Goal: Task Accomplishment & Management: Use online tool/utility

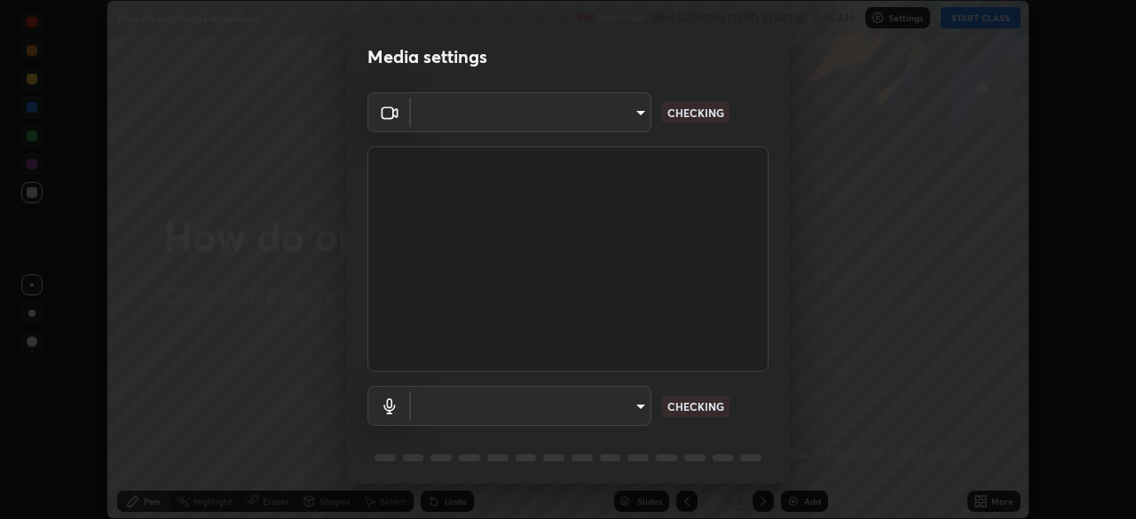
scroll to position [63, 0]
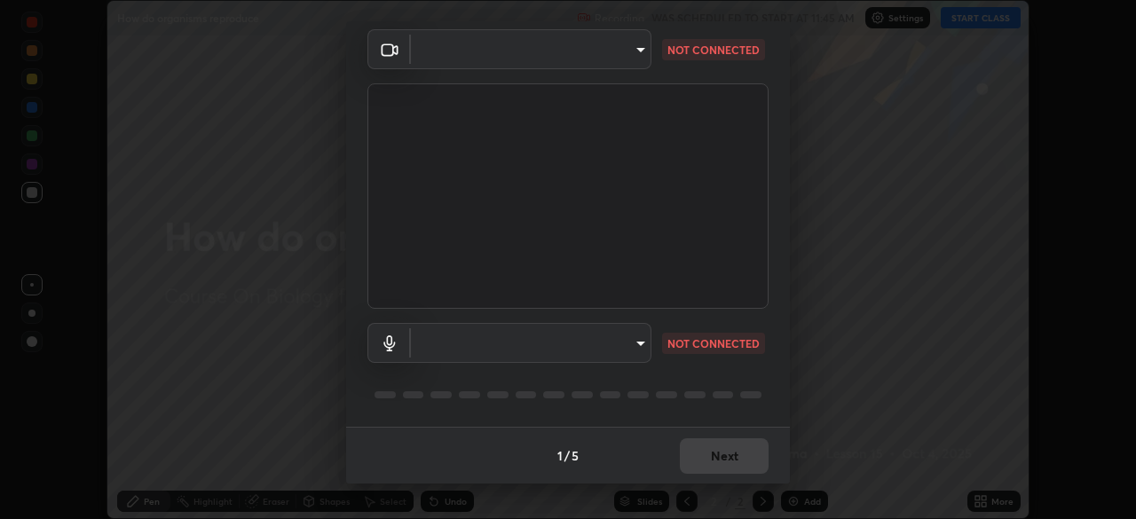
type input "0fc1d2ce570ea17243df697a3f24b6ca2eb9cfdb56cfc6cb30728fb274b290bd"
type input "50e15e7c7b0688550d99e0179e67c46fe135422abd25f9d0e1b7eaa3ce7df088"
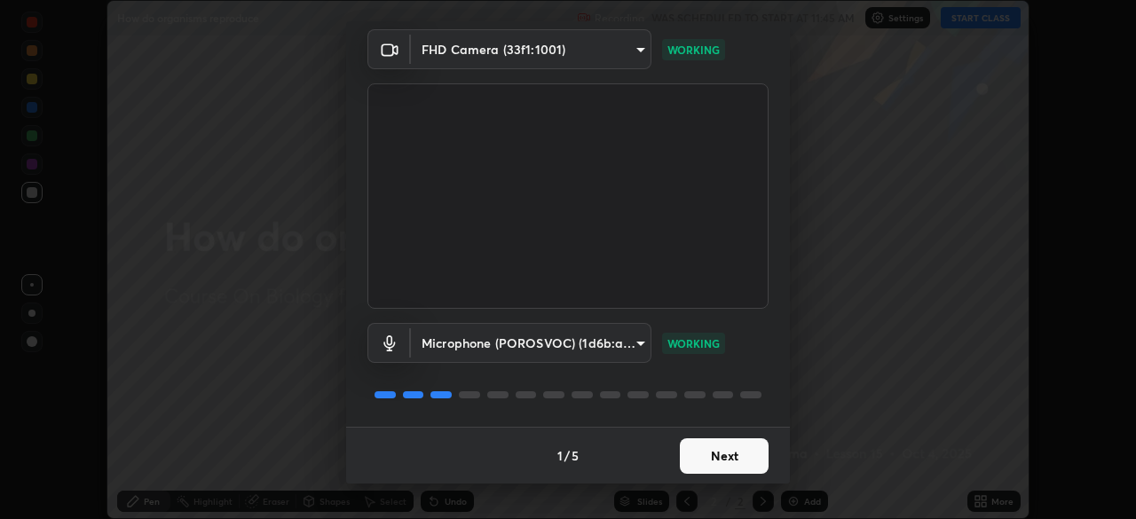
click at [715, 447] on button "Next" at bounding box center [724, 457] width 89 height 36
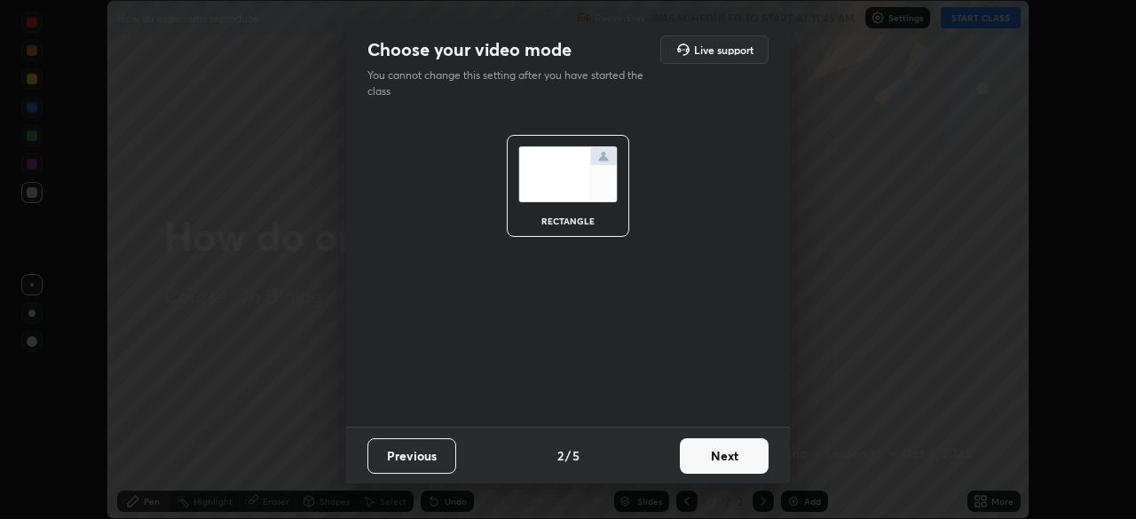
click at [723, 451] on button "Next" at bounding box center [724, 457] width 89 height 36
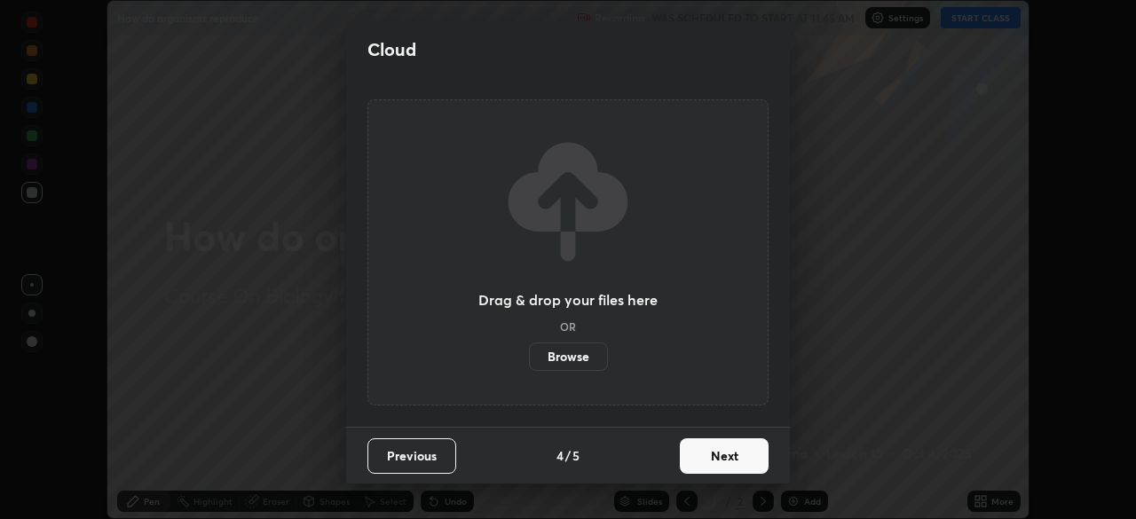
click at [731, 454] on button "Next" at bounding box center [724, 457] width 89 height 36
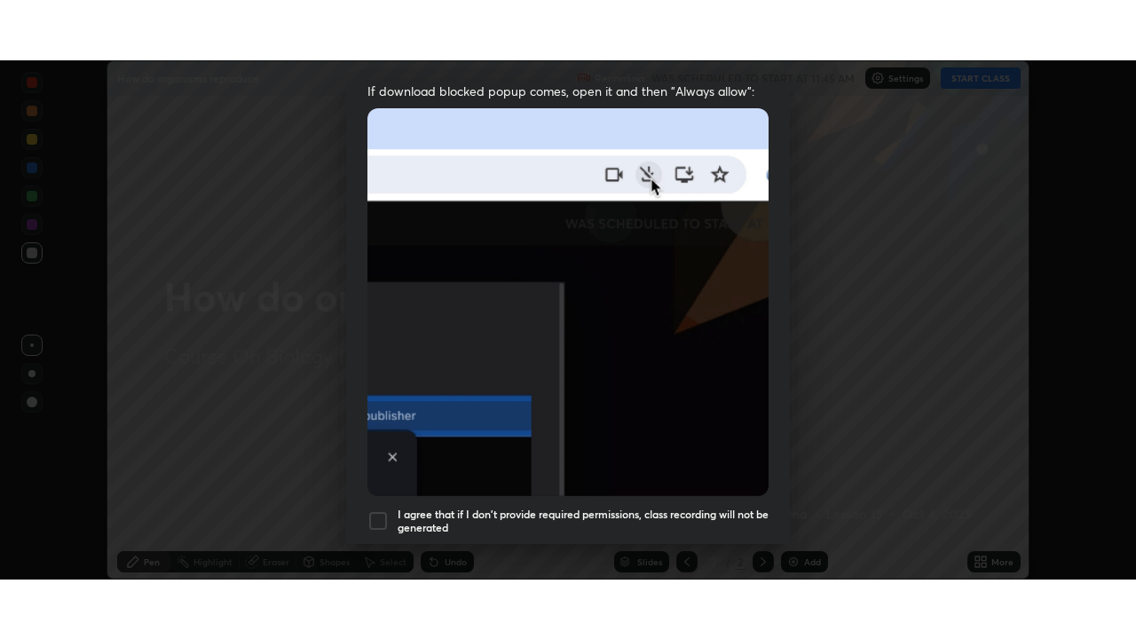
scroll to position [425, 0]
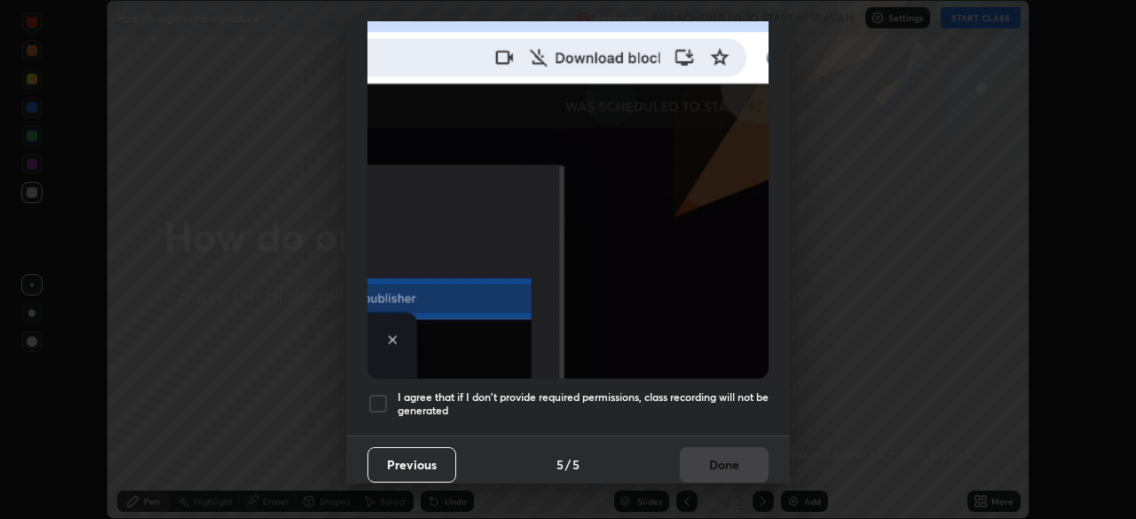
click at [697, 398] on h5 "I agree that if I don't provide required permissions, class recording will not …" at bounding box center [583, 405] width 371 height 28
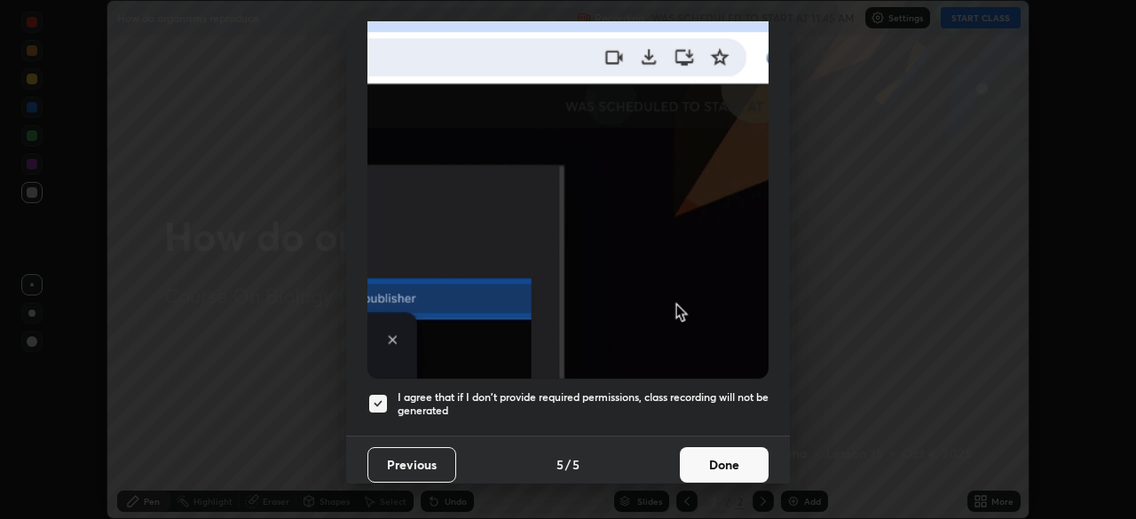
click at [715, 455] on button "Done" at bounding box center [724, 465] width 89 height 36
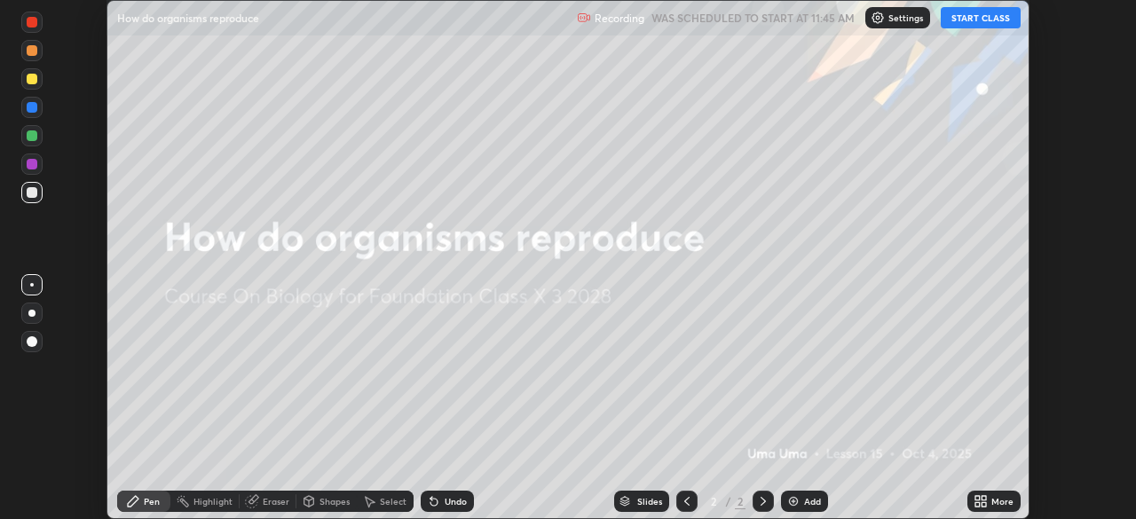
click at [988, 502] on div "More" at bounding box center [994, 501] width 53 height 21
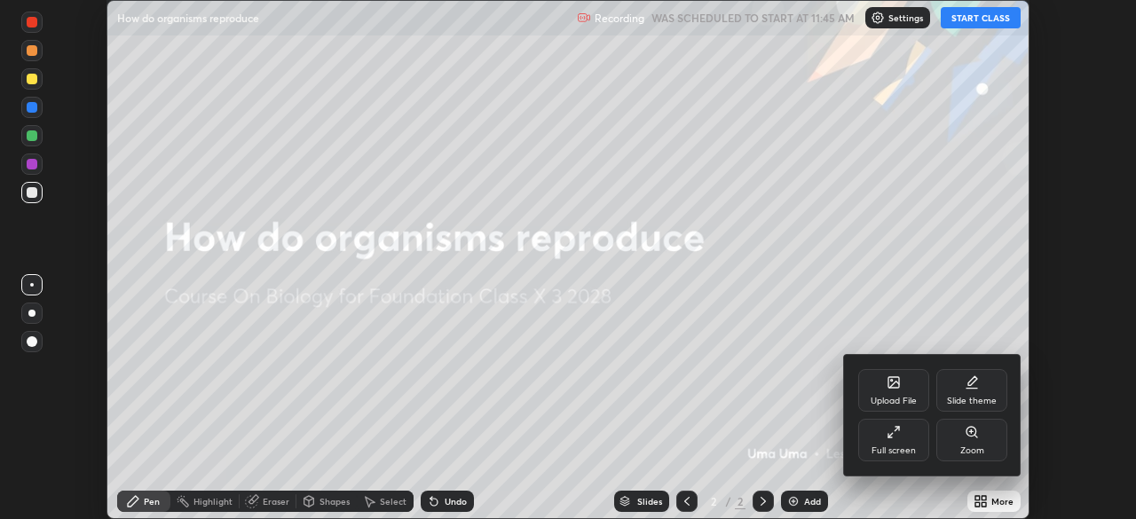
click at [904, 436] on div "Full screen" at bounding box center [893, 440] width 71 height 43
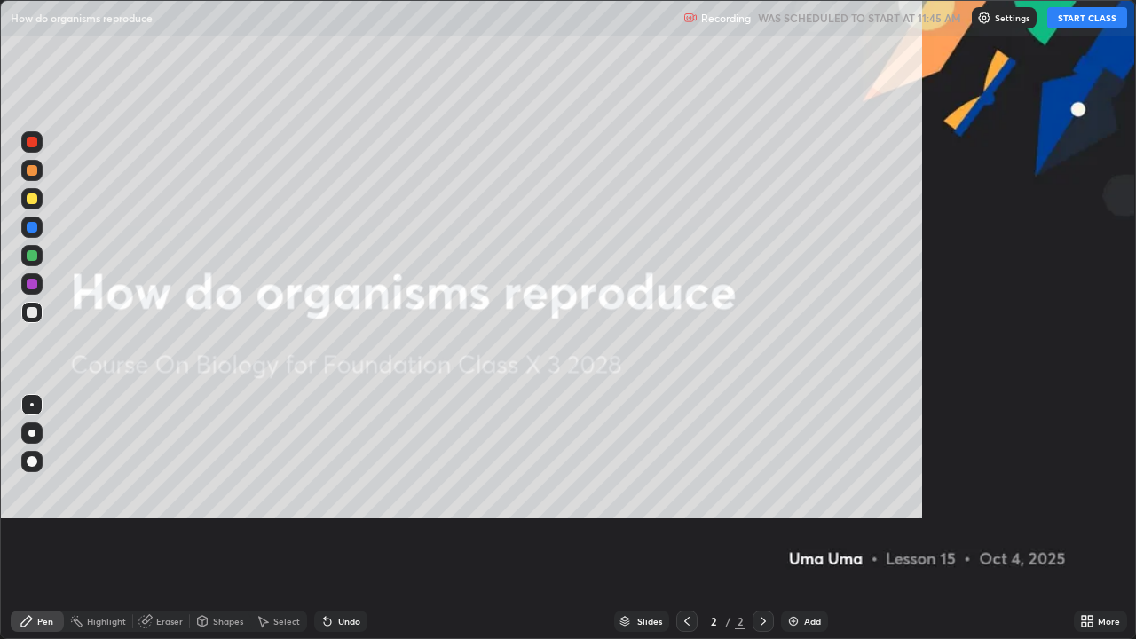
scroll to position [639, 1136]
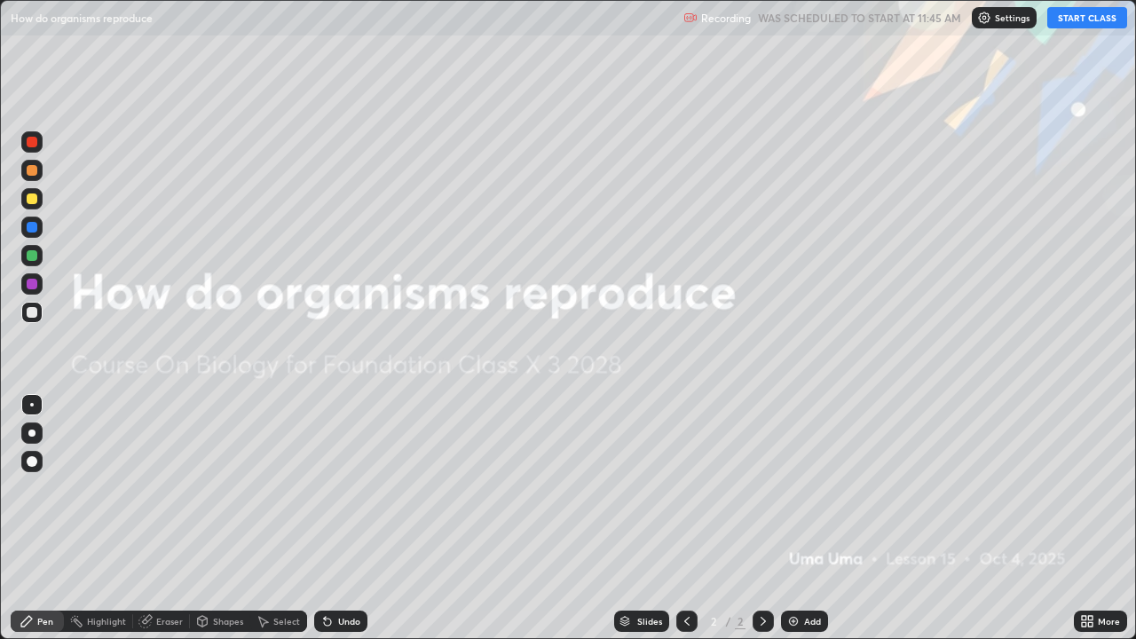
click at [1095, 16] on button "START CLASS" at bounding box center [1087, 17] width 80 height 21
click at [799, 518] on div "Add" at bounding box center [804, 621] width 47 height 21
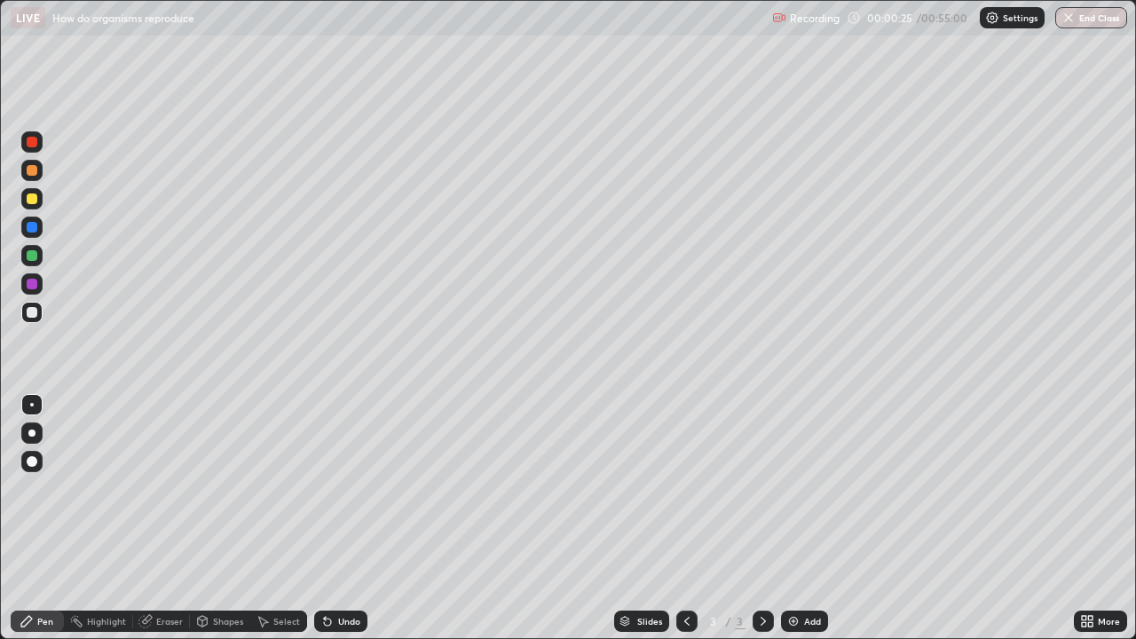
click at [160, 518] on div "Eraser" at bounding box center [169, 621] width 27 height 9
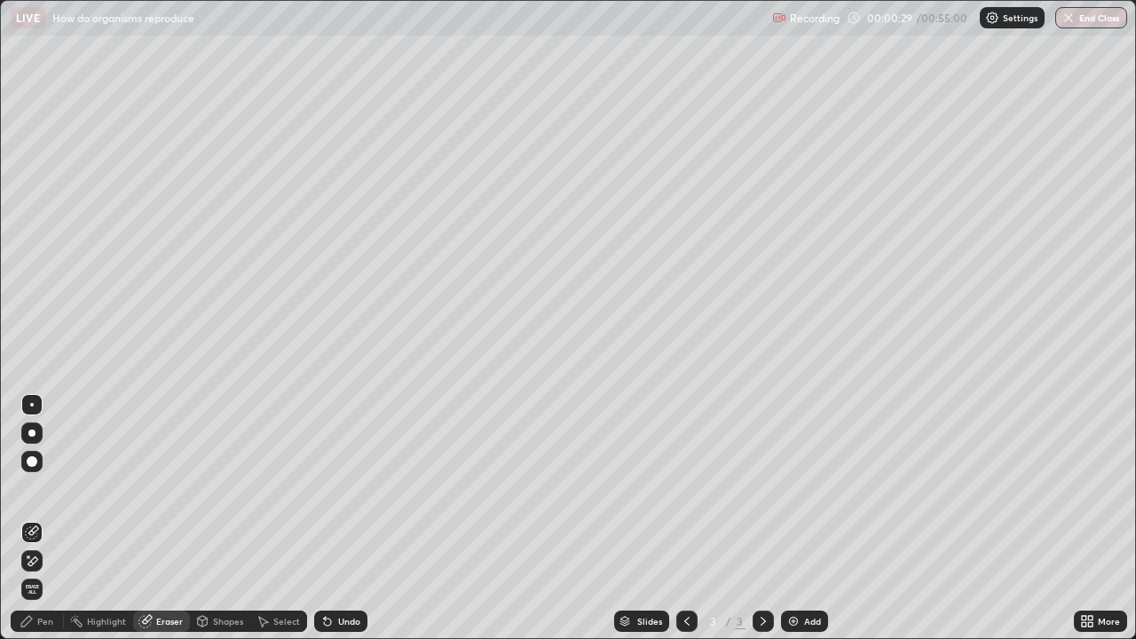
click at [36, 518] on div "Pen" at bounding box center [37, 621] width 53 height 21
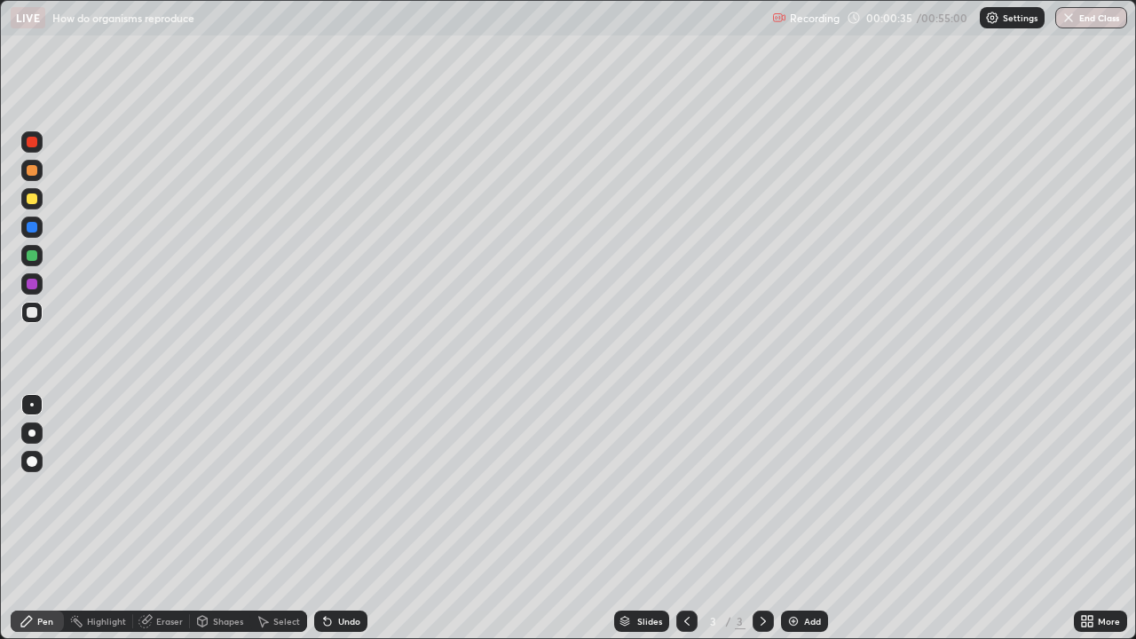
click at [34, 283] on div at bounding box center [32, 284] width 11 height 11
click at [35, 314] on div at bounding box center [32, 312] width 11 height 11
click at [31, 255] on div at bounding box center [32, 255] width 11 height 11
click at [34, 221] on div at bounding box center [31, 227] width 21 height 21
click at [38, 312] on div at bounding box center [31, 312] width 21 height 21
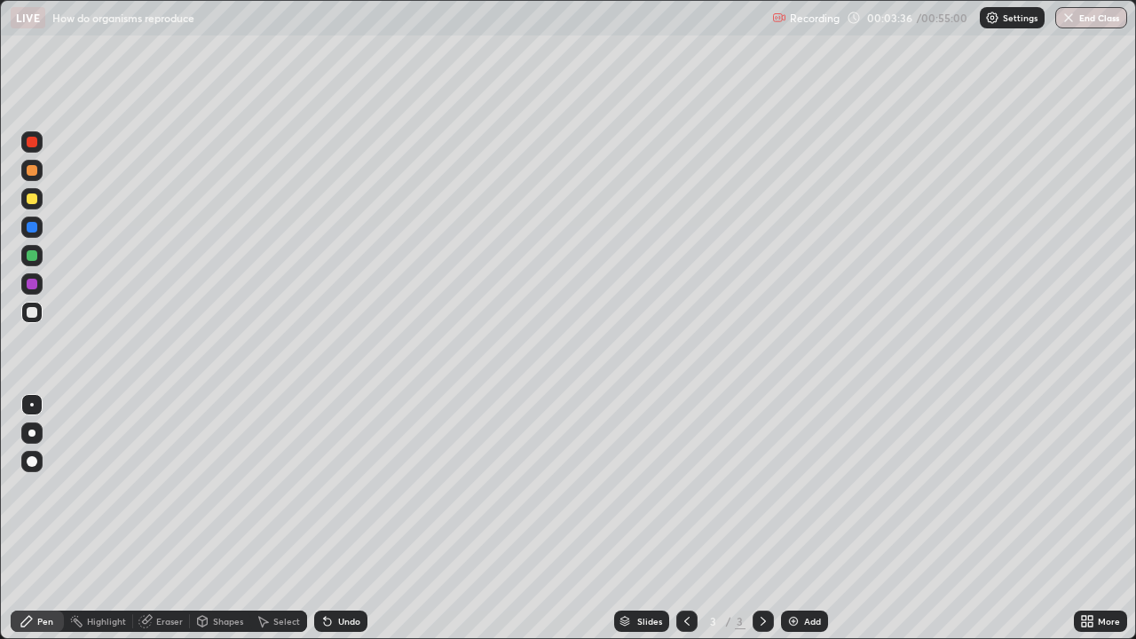
click at [797, 518] on img at bounding box center [793, 621] width 14 height 14
click at [34, 201] on div at bounding box center [32, 199] width 11 height 11
click at [31, 312] on div at bounding box center [32, 312] width 11 height 11
click at [34, 286] on div at bounding box center [32, 284] width 11 height 11
click at [35, 259] on div at bounding box center [32, 255] width 11 height 11
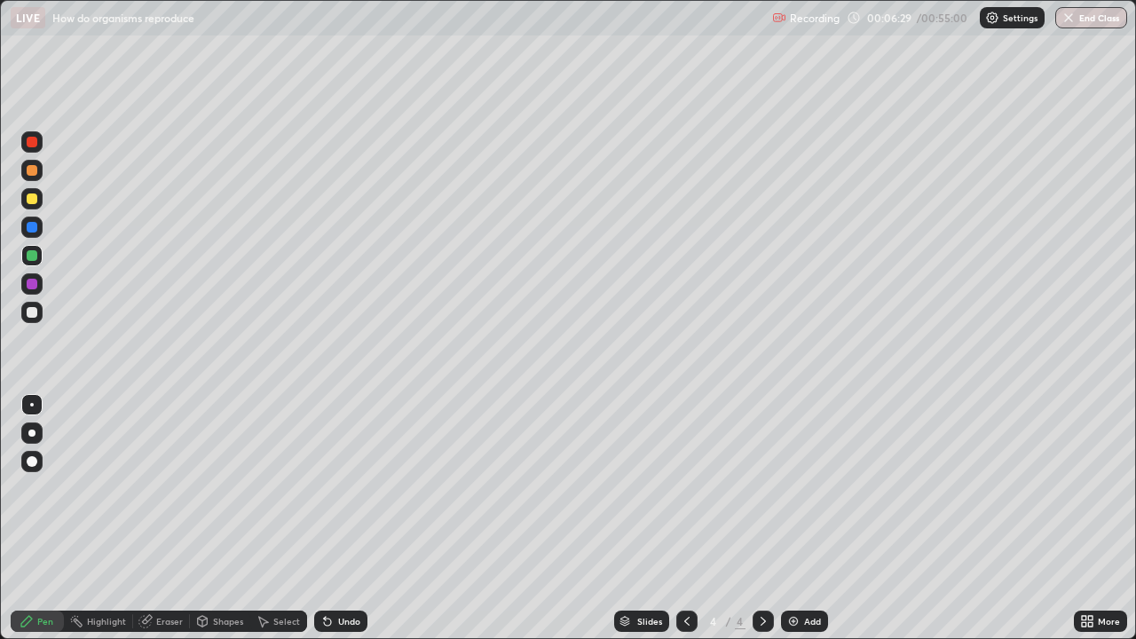
click at [35, 309] on div at bounding box center [32, 312] width 11 height 11
click at [32, 317] on div at bounding box center [32, 312] width 11 height 11
click at [32, 285] on div at bounding box center [32, 284] width 11 height 11
click at [40, 314] on div at bounding box center [31, 312] width 21 height 21
click at [34, 202] on div at bounding box center [32, 199] width 11 height 11
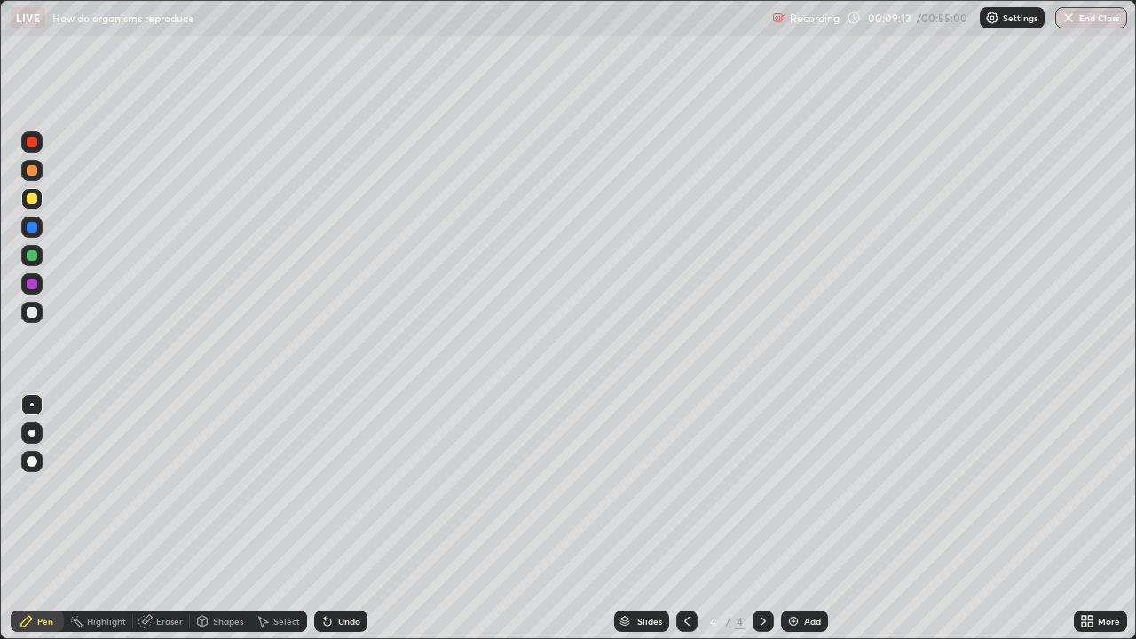
click at [36, 314] on div at bounding box center [32, 312] width 11 height 11
click at [38, 140] on div at bounding box center [31, 141] width 21 height 21
click at [35, 315] on div at bounding box center [32, 312] width 11 height 11
click at [34, 148] on div at bounding box center [31, 141] width 21 height 21
click at [23, 518] on div at bounding box center [32, 497] width 28 height 213
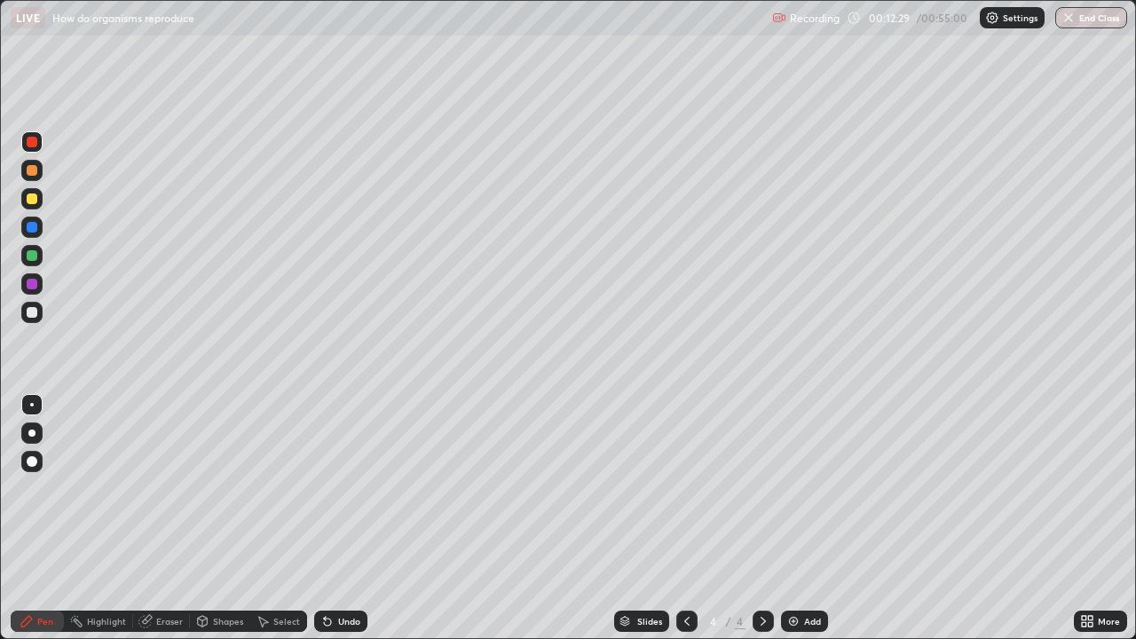
click at [44, 518] on div "Pen" at bounding box center [37, 622] width 53 height 36
click at [43, 518] on div at bounding box center [32, 497] width 28 height 213
click at [805, 518] on div "Add" at bounding box center [804, 621] width 47 height 21
click at [39, 314] on div at bounding box center [31, 312] width 21 height 21
click at [802, 518] on div "Add" at bounding box center [804, 621] width 47 height 21
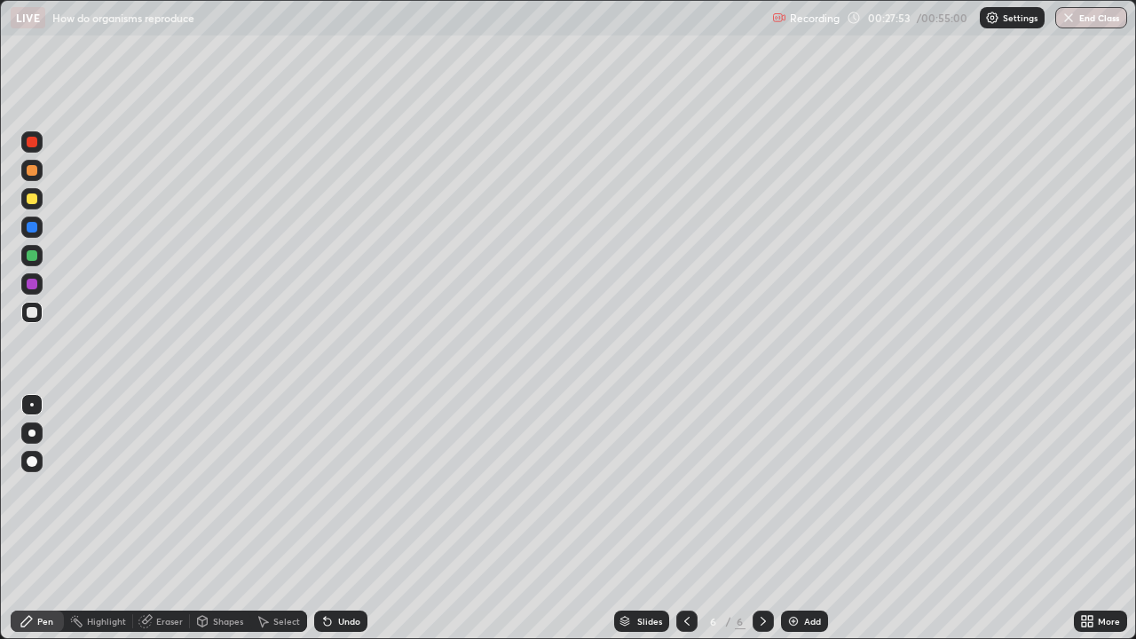
click at [40, 283] on div at bounding box center [31, 283] width 21 height 21
click at [35, 313] on div at bounding box center [32, 312] width 11 height 11
click at [38, 198] on div at bounding box center [31, 198] width 21 height 21
click at [32, 313] on div at bounding box center [32, 312] width 11 height 11
click at [33, 257] on div at bounding box center [32, 255] width 11 height 11
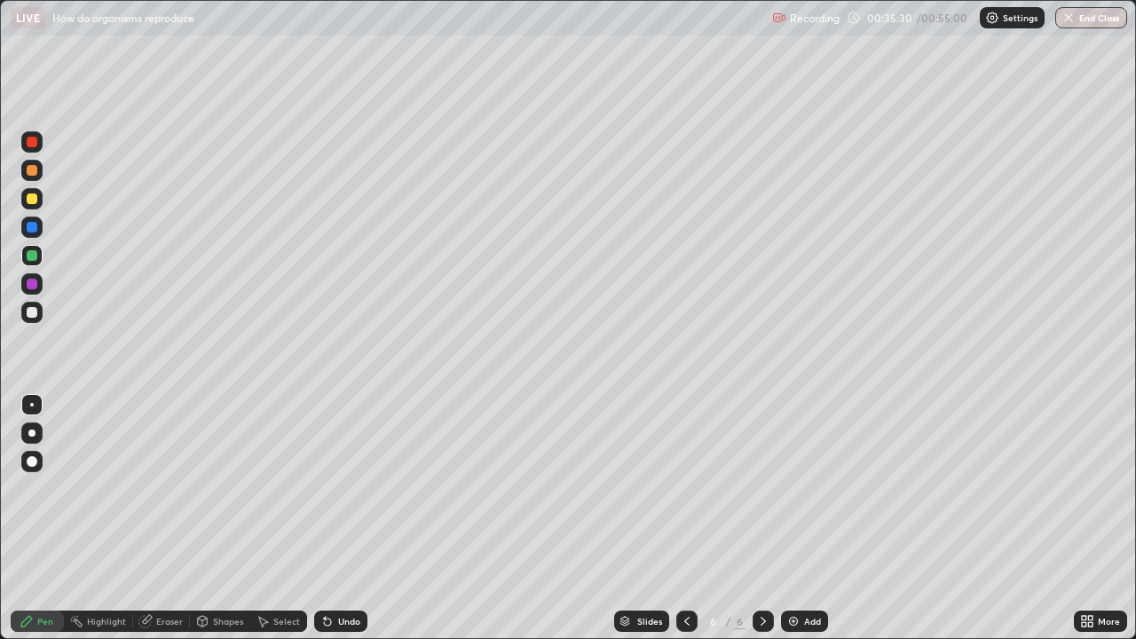
click at [789, 518] on img at bounding box center [793, 621] width 14 height 14
click at [33, 315] on div at bounding box center [32, 312] width 11 height 11
click at [33, 284] on div at bounding box center [32, 284] width 11 height 11
click at [802, 518] on div "Add" at bounding box center [804, 621] width 47 height 21
click at [41, 198] on div at bounding box center [31, 198] width 21 height 21
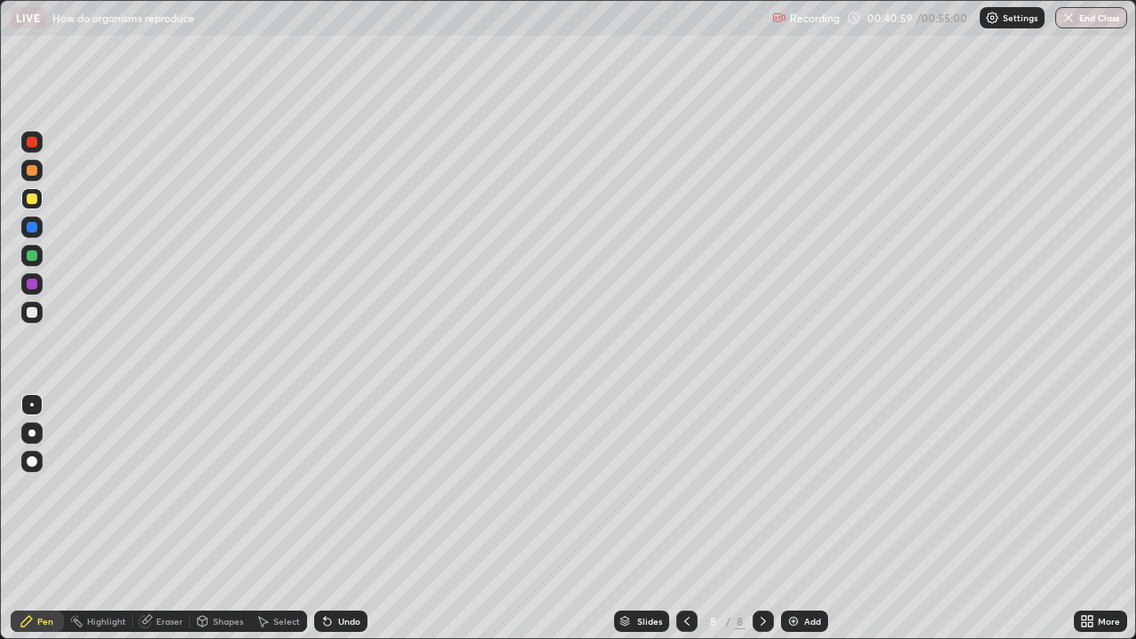
click at [36, 313] on div at bounding box center [32, 312] width 11 height 11
click at [711, 518] on div "8" at bounding box center [714, 621] width 18 height 11
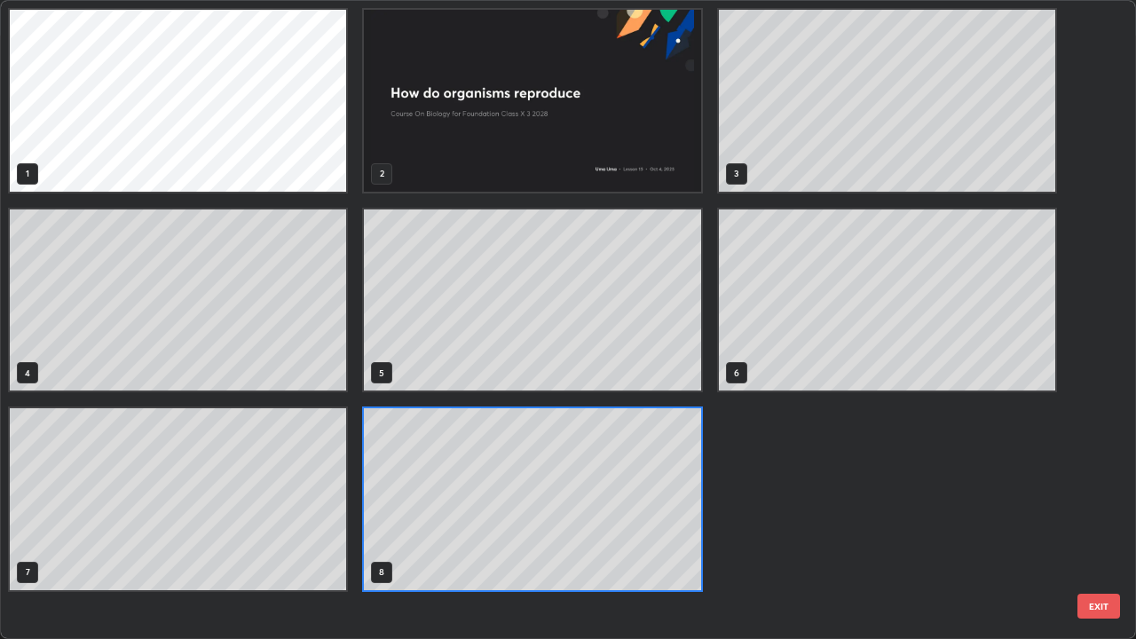
scroll to position [632, 1126]
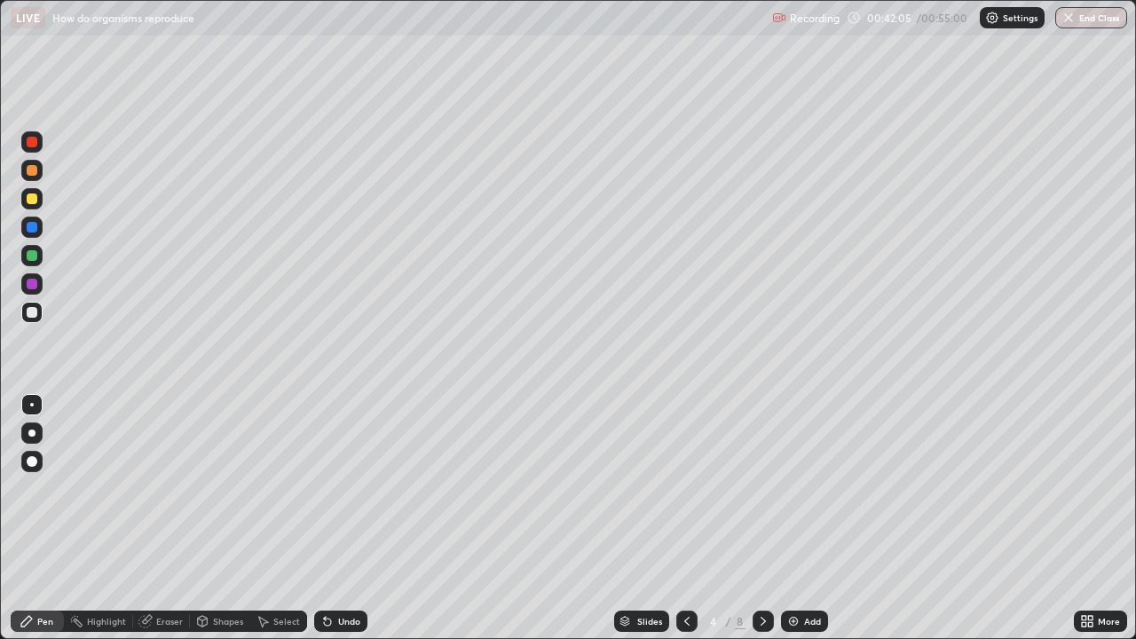
click at [167, 518] on div "Eraser" at bounding box center [169, 621] width 27 height 9
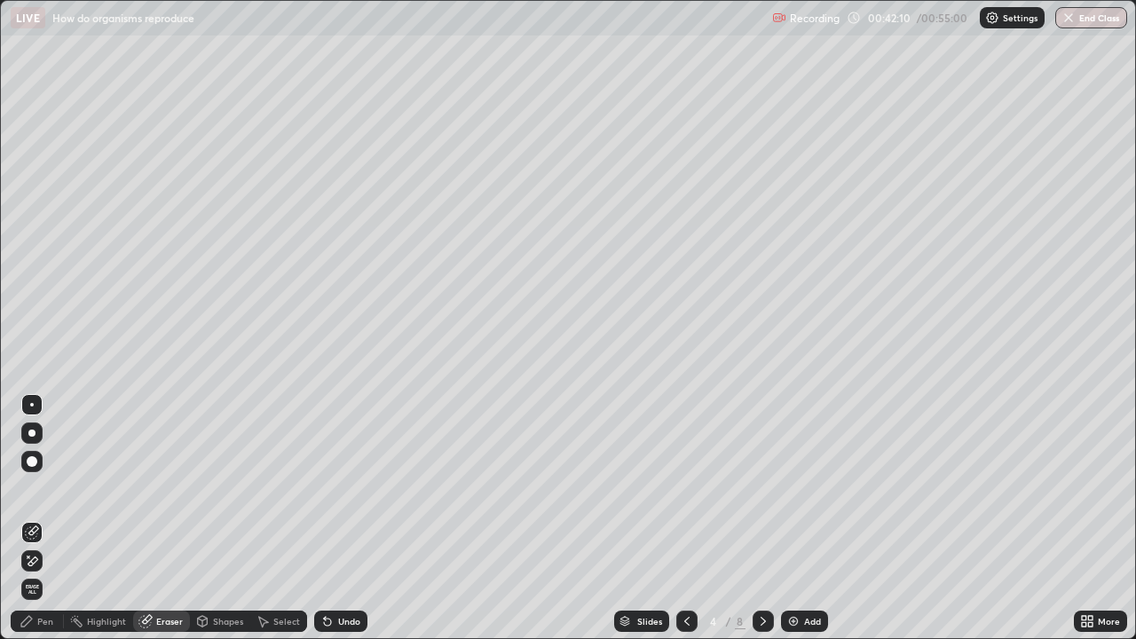
click at [39, 518] on div "Pen" at bounding box center [37, 621] width 53 height 21
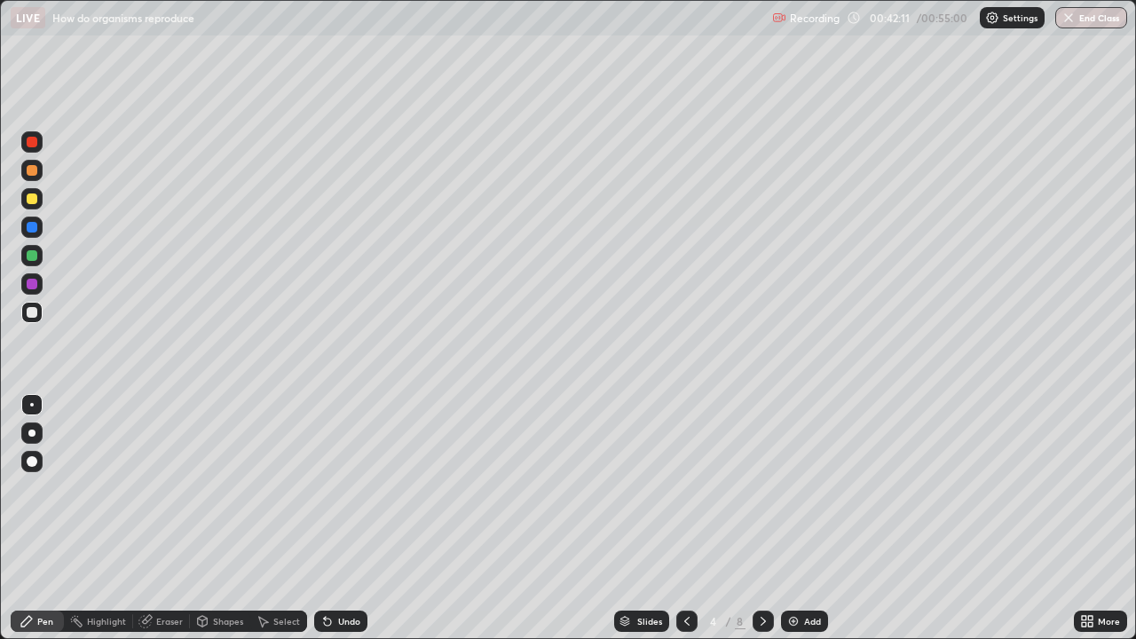
click at [32, 313] on div at bounding box center [32, 312] width 11 height 11
click at [735, 518] on div "8" at bounding box center [740, 621] width 11 height 16
click at [737, 518] on div "8" at bounding box center [740, 621] width 11 height 16
click at [713, 518] on div "8" at bounding box center [714, 621] width 18 height 11
click at [171, 518] on div "Eraser" at bounding box center [169, 621] width 27 height 9
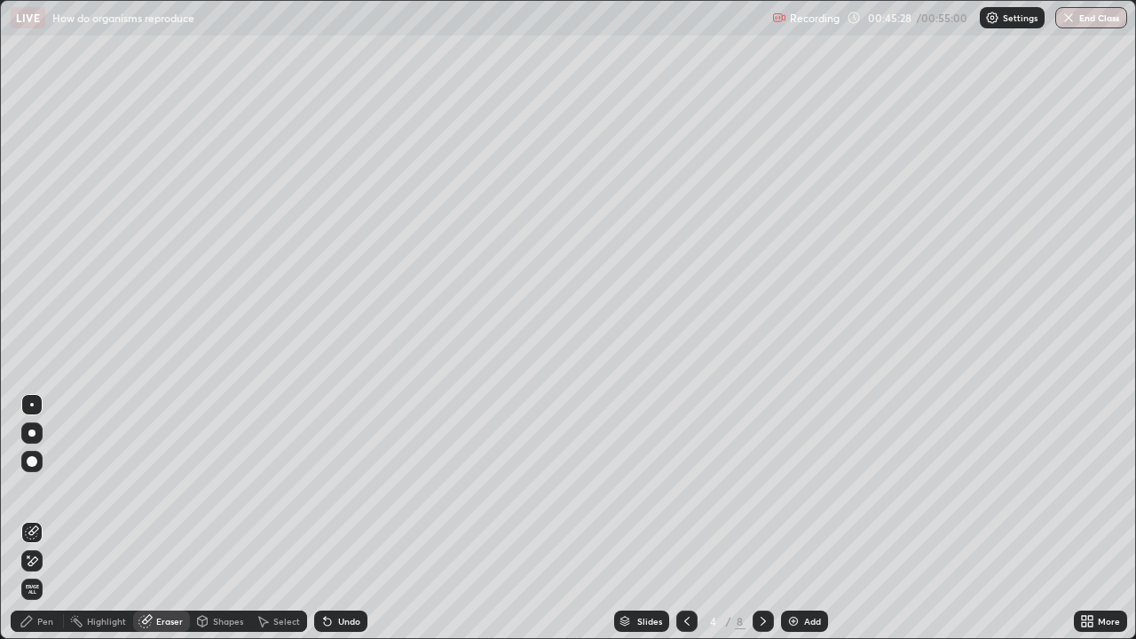
click at [54, 518] on div "Pen" at bounding box center [37, 621] width 53 height 21
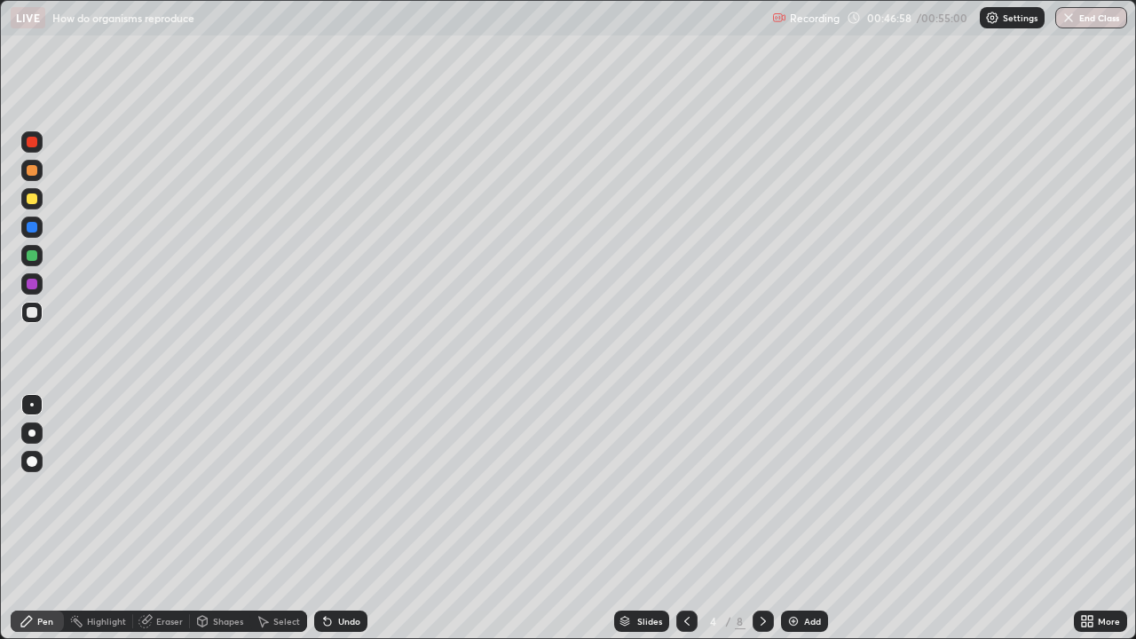
click at [727, 518] on div "/" at bounding box center [728, 621] width 5 height 11
click at [35, 316] on div at bounding box center [32, 312] width 11 height 11
click at [149, 518] on icon at bounding box center [145, 621] width 14 height 14
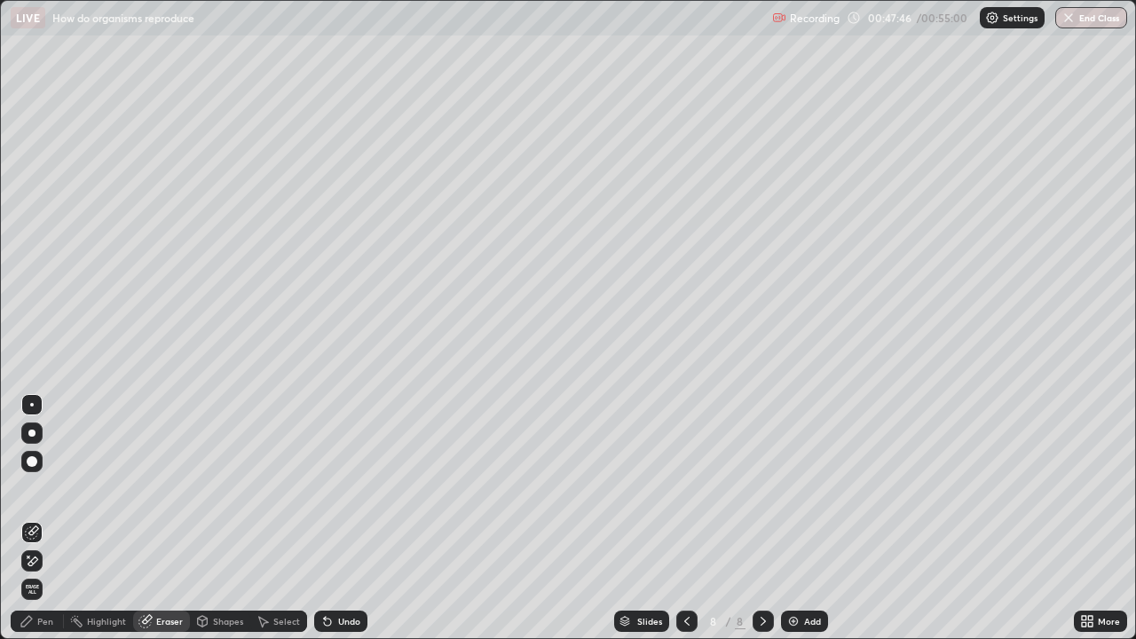
click at [44, 518] on div "Pen" at bounding box center [37, 621] width 53 height 21
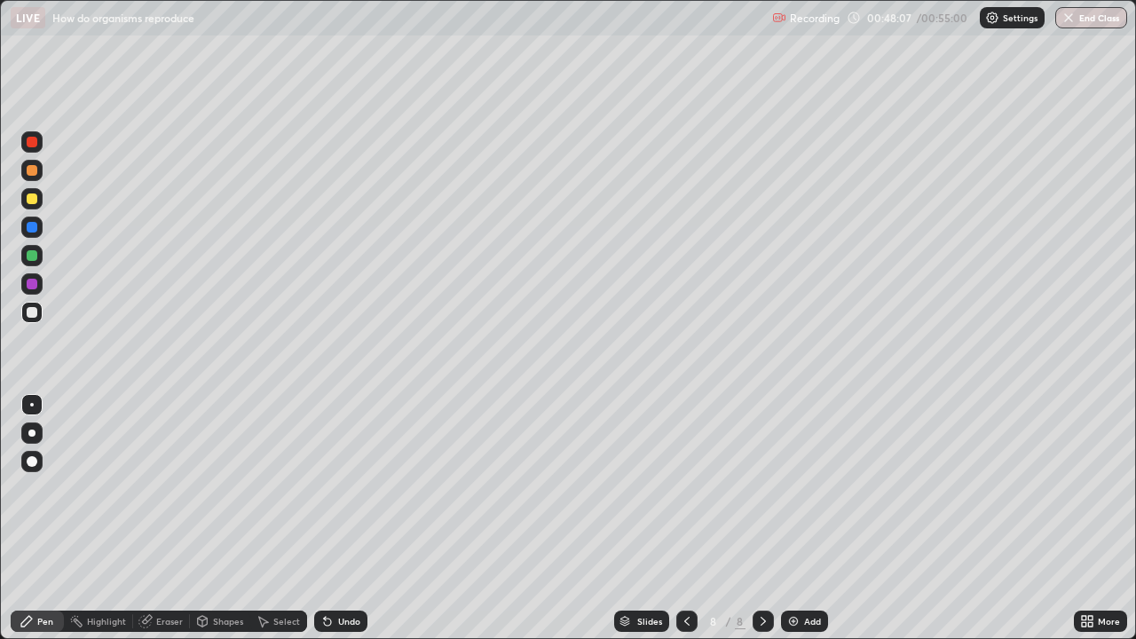
click at [39, 201] on div at bounding box center [31, 198] width 21 height 21
click at [796, 518] on img at bounding box center [793, 621] width 14 height 14
click at [31, 317] on div at bounding box center [32, 312] width 11 height 11
click at [34, 200] on div at bounding box center [32, 199] width 11 height 11
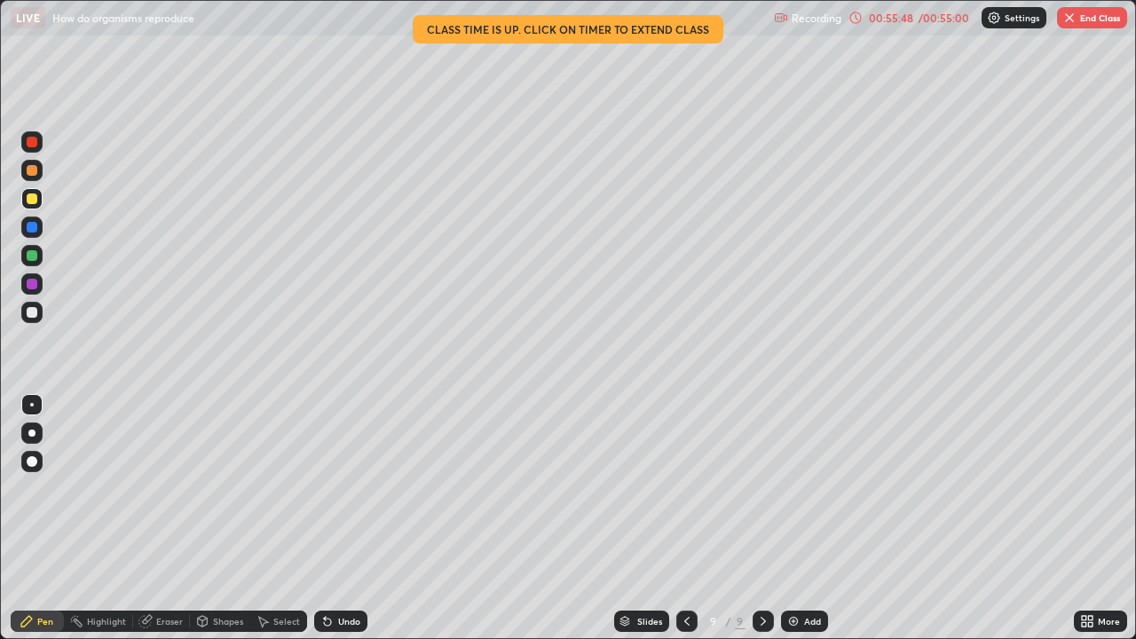
click at [24, 319] on div at bounding box center [31, 312] width 21 height 21
click at [38, 283] on div at bounding box center [31, 283] width 21 height 21
click at [35, 202] on div at bounding box center [32, 199] width 11 height 11
click at [719, 518] on div "9" at bounding box center [714, 621] width 18 height 11
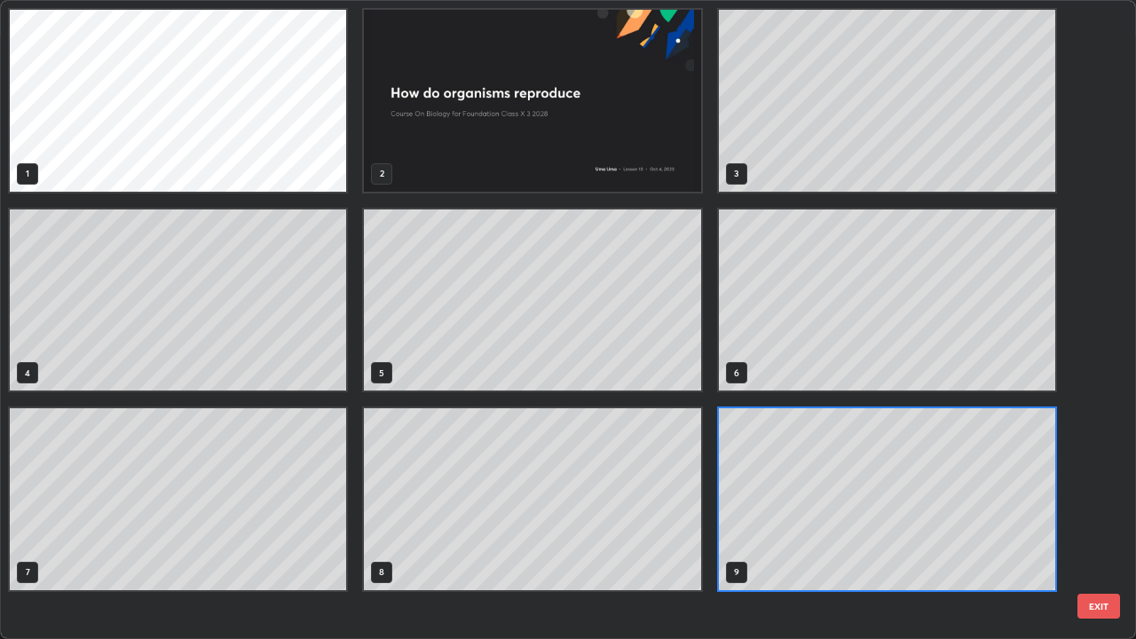
click at [713, 518] on div "1 2 3 4 5 6 7 8 9" at bounding box center [552, 319] width 1103 height 637
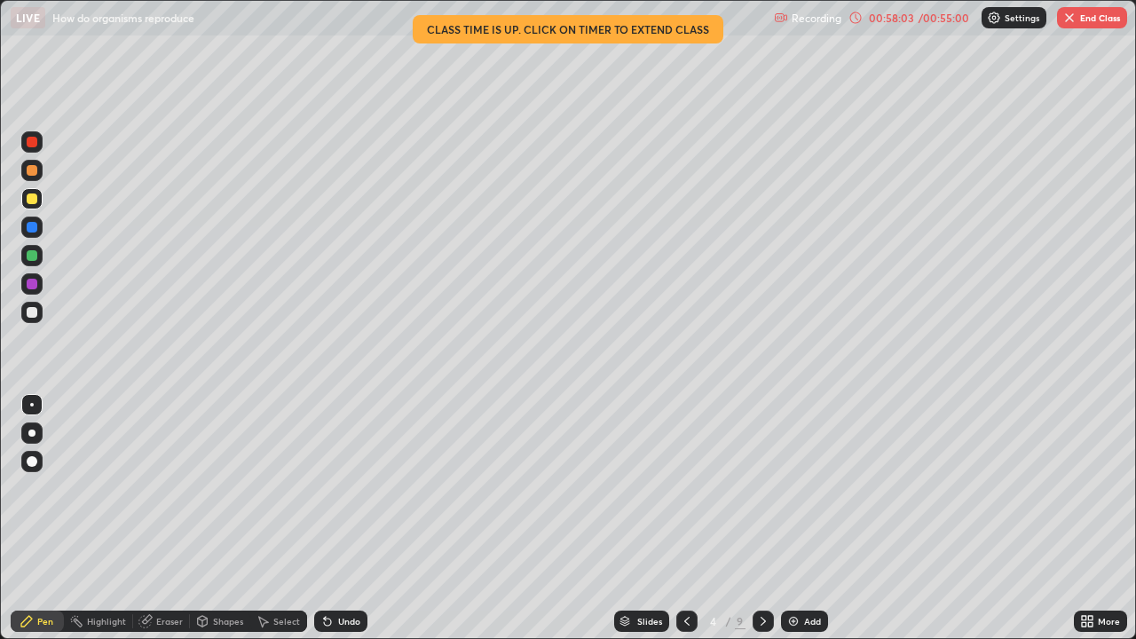
click at [737, 518] on div "9" at bounding box center [740, 621] width 11 height 16
click at [1087, 28] on button "End Class" at bounding box center [1092, 17] width 70 height 21
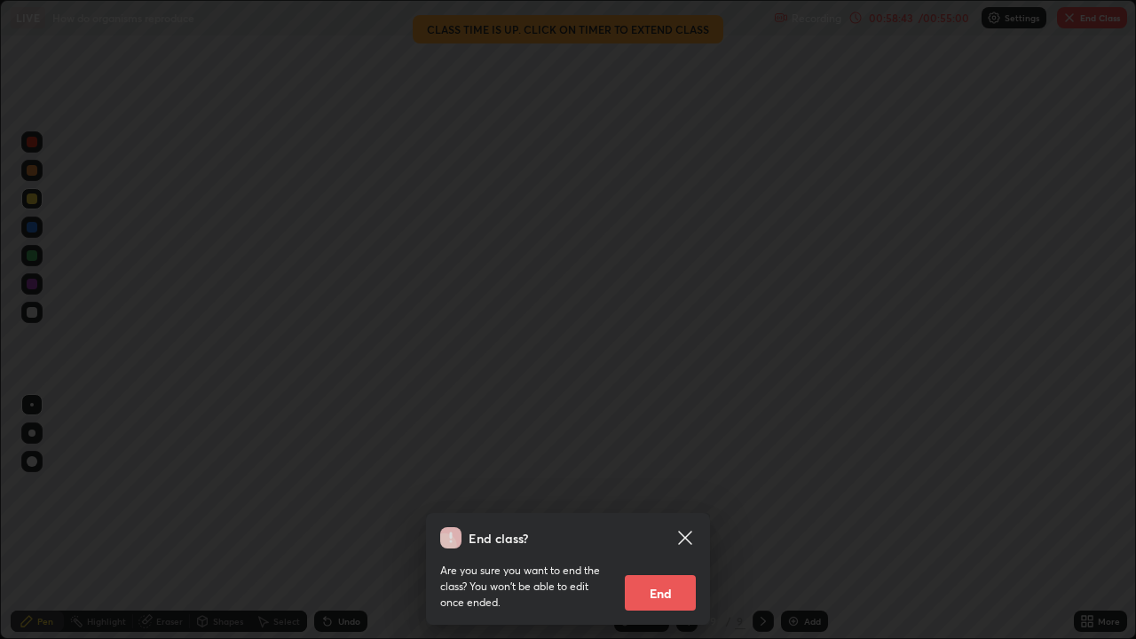
click at [676, 518] on button "End" at bounding box center [660, 593] width 71 height 36
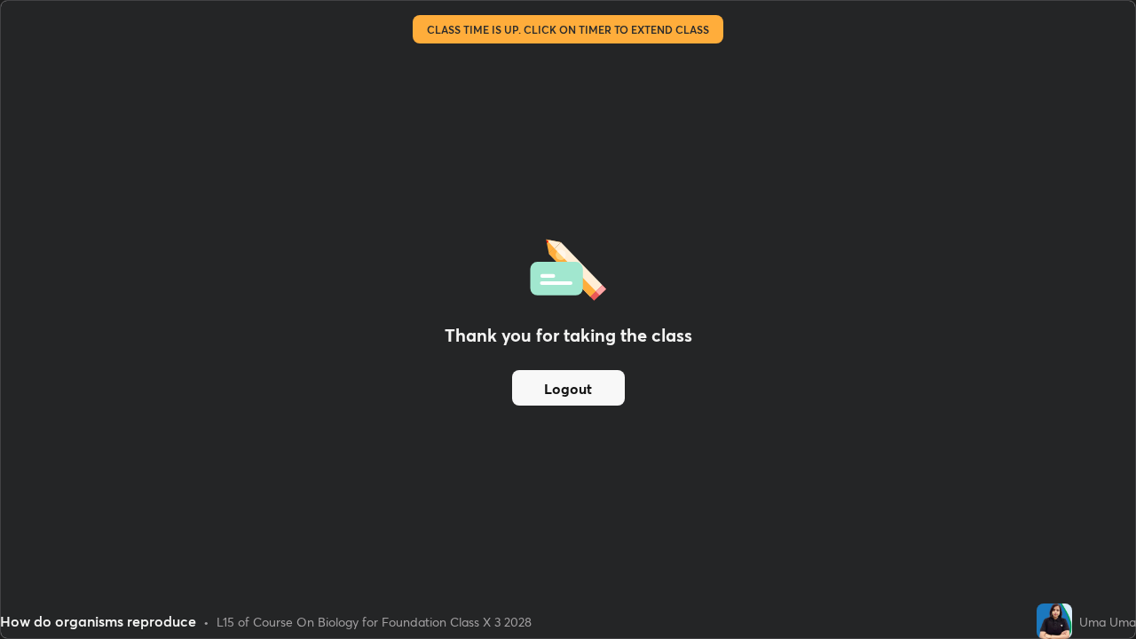
click at [597, 399] on button "Logout" at bounding box center [568, 388] width 113 height 36
click at [595, 388] on button "Logout" at bounding box center [568, 388] width 113 height 36
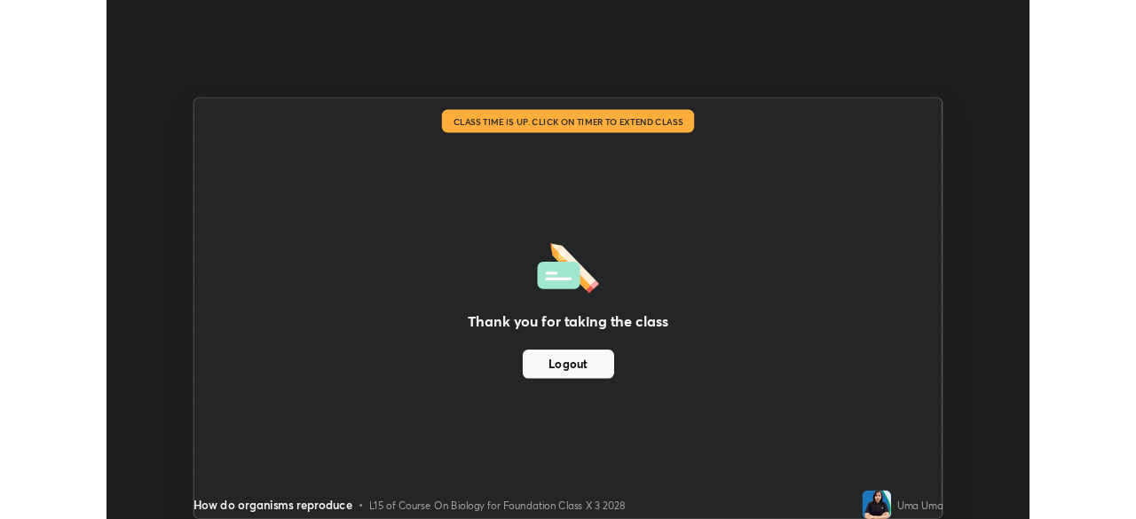
scroll to position [88248, 87631]
